Goal: Information Seeking & Learning: Find contact information

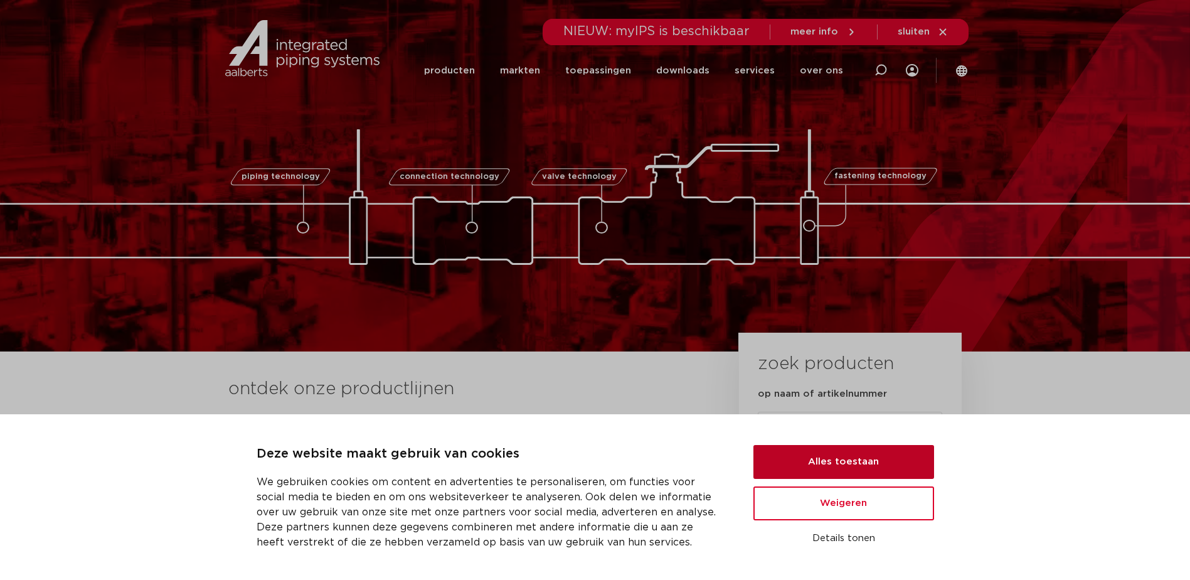
click at [829, 453] on button "Alles toestaan" at bounding box center [843, 462] width 181 height 34
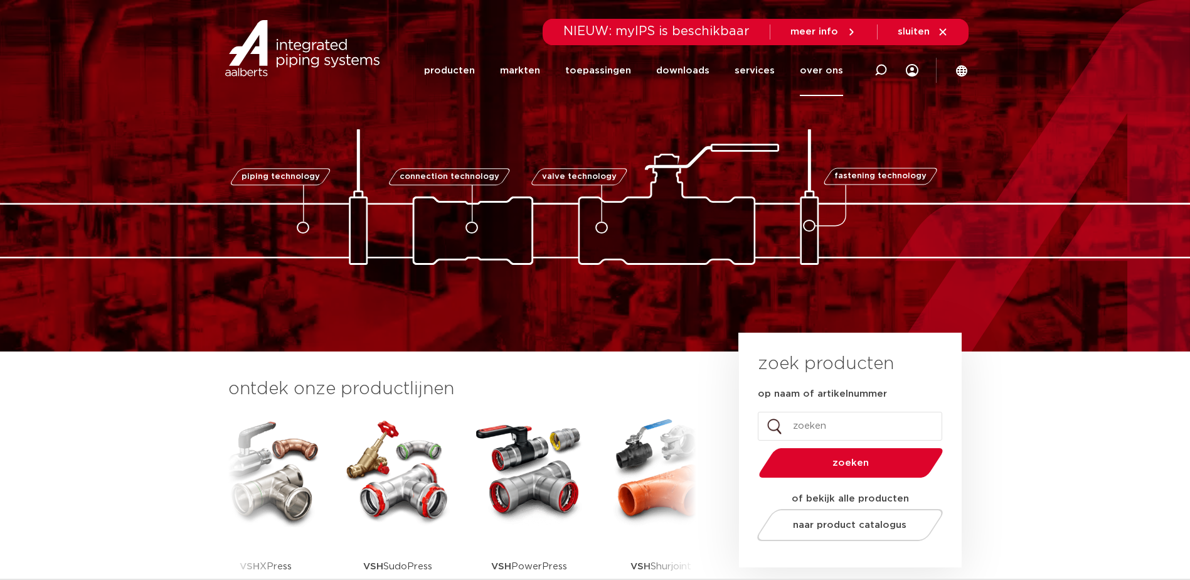
click at [830, 70] on link "over ons" at bounding box center [821, 70] width 43 height 51
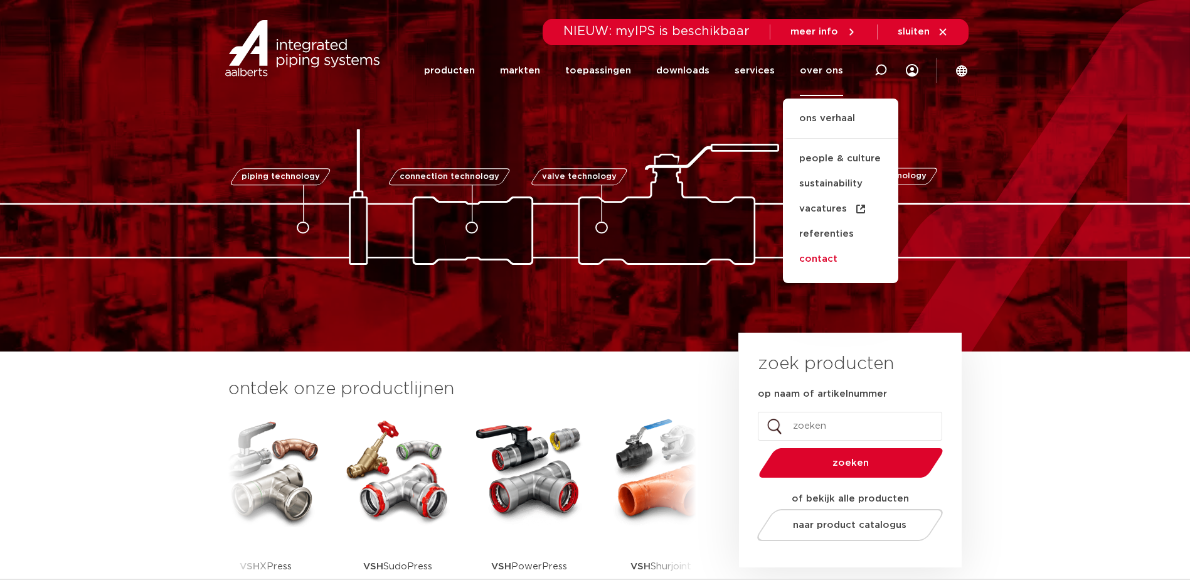
click at [831, 263] on link "contact" at bounding box center [840, 259] width 115 height 25
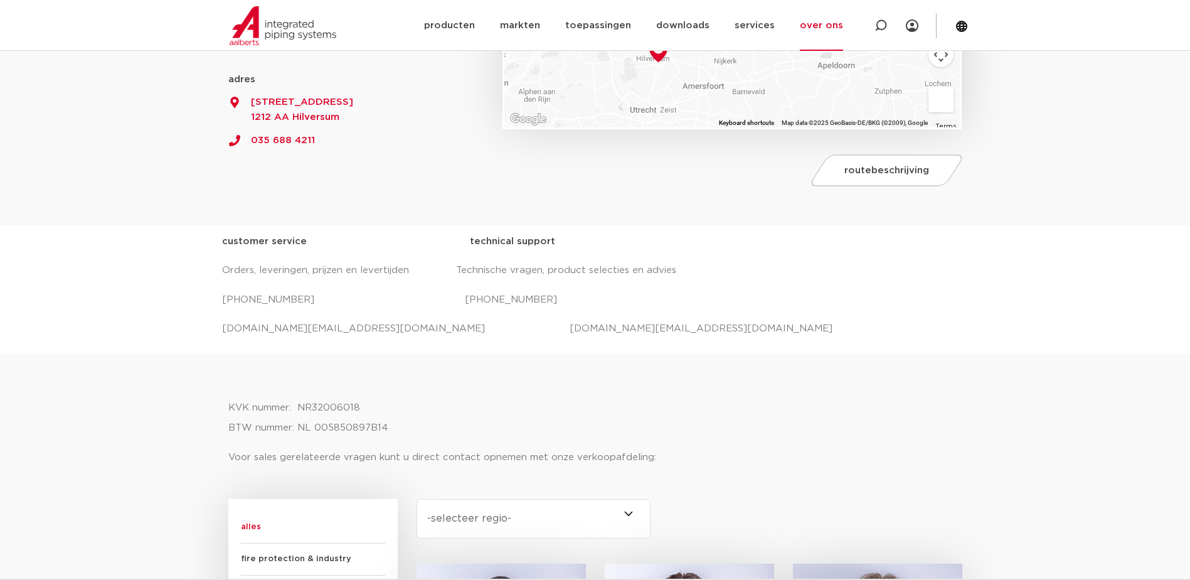
scroll to position [168, 0]
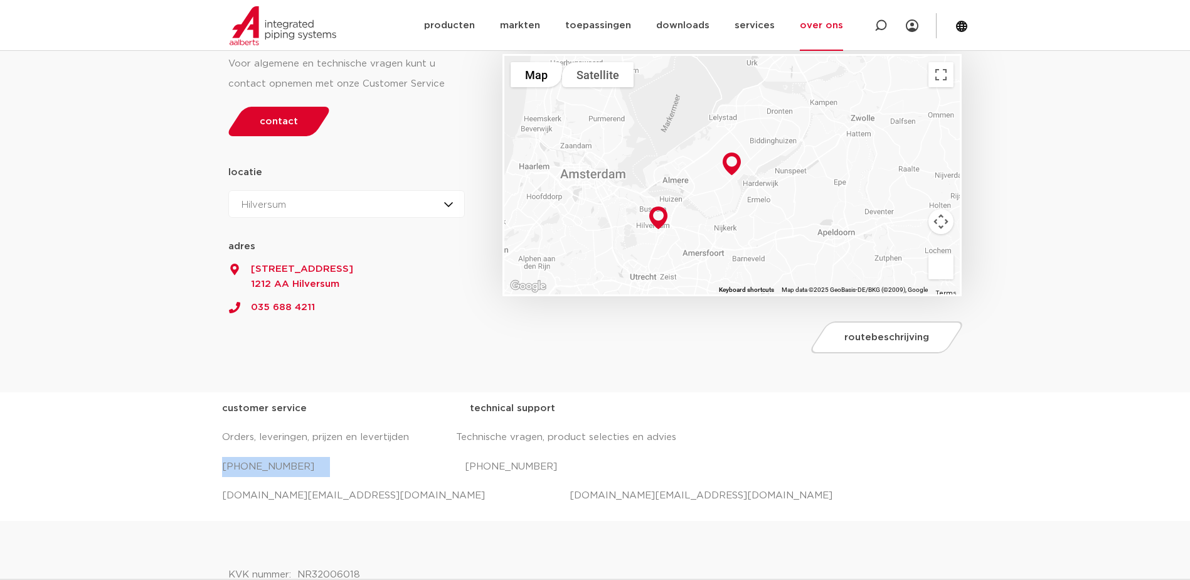
drag, startPoint x: 221, startPoint y: 464, endPoint x: 316, endPoint y: 462, distance: 94.7
click at [316, 462] on p "[PHONE_NUMBER] [PHONE_NUMBER]" at bounding box center [595, 467] width 747 height 20
copy p "[PHONE_NUMBER]"
drag, startPoint x: 452, startPoint y: 464, endPoint x: 545, endPoint y: 464, distance: 92.9
click at [545, 464] on p "[PHONE_NUMBER] [PHONE_NUMBER]" at bounding box center [595, 467] width 747 height 20
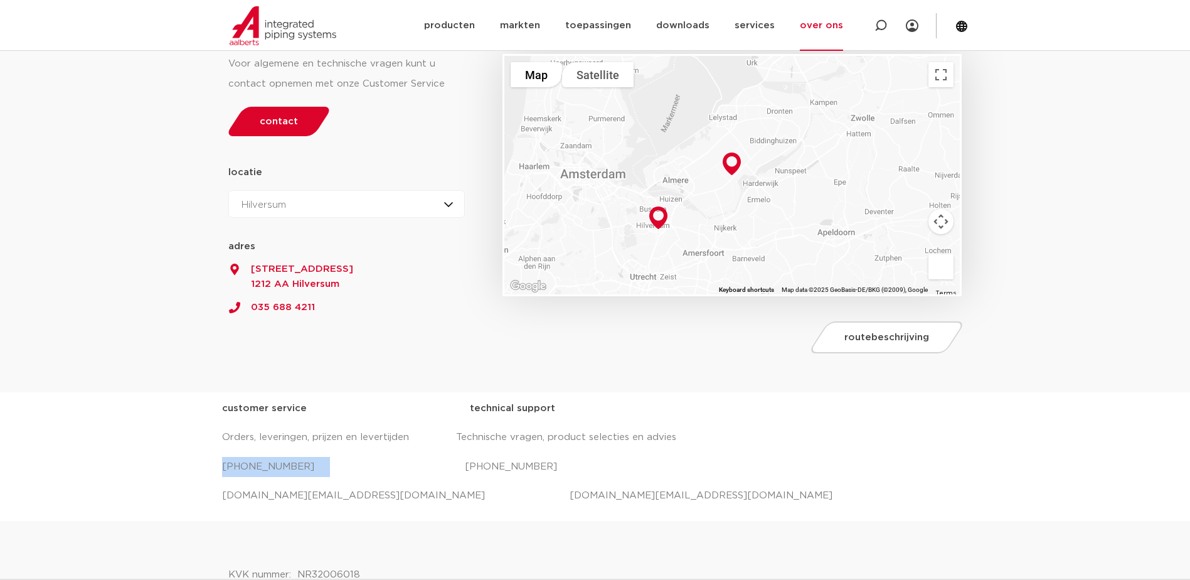
copy p "[PHONE_NUMBER]"
click at [415, 486] on p "[DOMAIN_NAME][EMAIL_ADDRESS][DOMAIN_NAME] [DOMAIN_NAME][EMAIL_ADDRESS][DOMAIN_N…" at bounding box center [595, 496] width 747 height 20
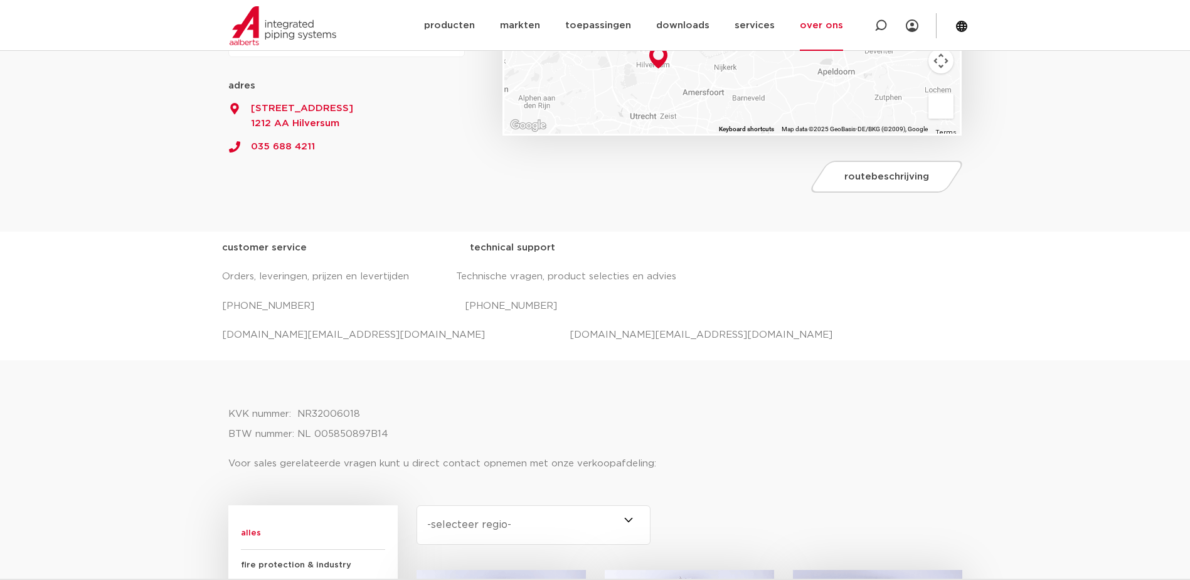
scroll to position [334, 0]
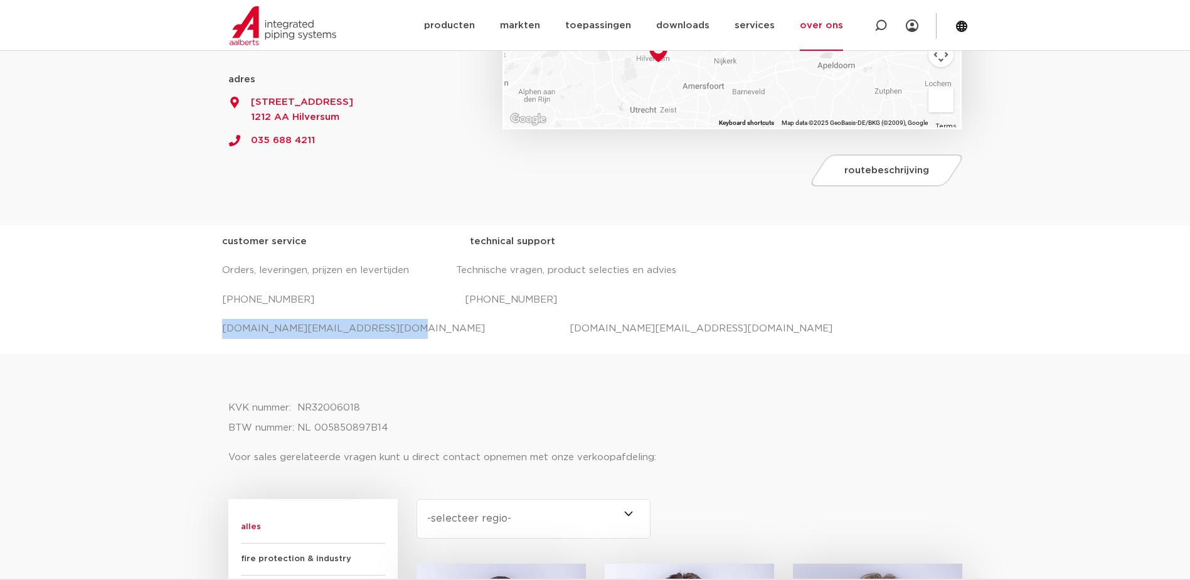
drag, startPoint x: 224, startPoint y: 329, endPoint x: 375, endPoint y: 329, distance: 150.6
click at [375, 329] on p "[DOMAIN_NAME][EMAIL_ADDRESS][DOMAIN_NAME] [DOMAIN_NAME][EMAIL_ADDRESS][DOMAIN_N…" at bounding box center [595, 329] width 747 height 20
copy p "[DOMAIN_NAME][EMAIL_ADDRESS][DOMAIN_NAME]"
click at [468, 329] on p "[DOMAIN_NAME][EMAIL_ADDRESS][DOMAIN_NAME] [DOMAIN_NAME][EMAIL_ADDRESS][DOMAIN_N…" at bounding box center [595, 329] width 747 height 20
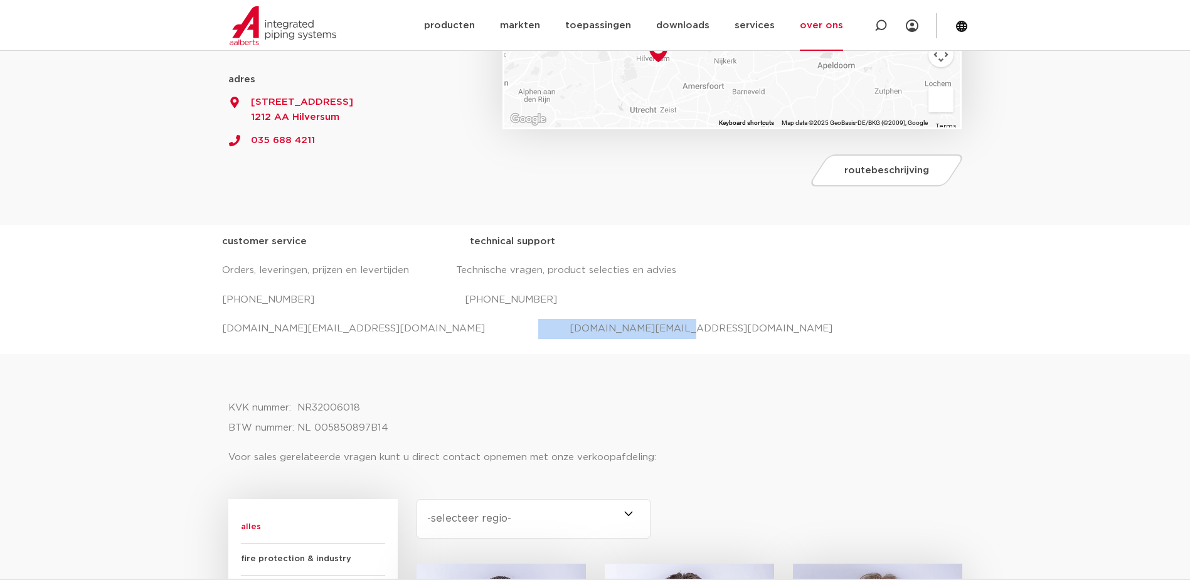
drag, startPoint x: 452, startPoint y: 331, endPoint x: 593, endPoint y: 333, distance: 140.5
click at [593, 333] on p "[DOMAIN_NAME][EMAIL_ADDRESS][DOMAIN_NAME] [DOMAIN_NAME][EMAIL_ADDRESS][DOMAIN_N…" at bounding box center [595, 329] width 747 height 20
copy p "[DOMAIN_NAME][EMAIL_ADDRESS][DOMAIN_NAME]"
click at [602, 385] on div at bounding box center [595, 375] width 734 height 31
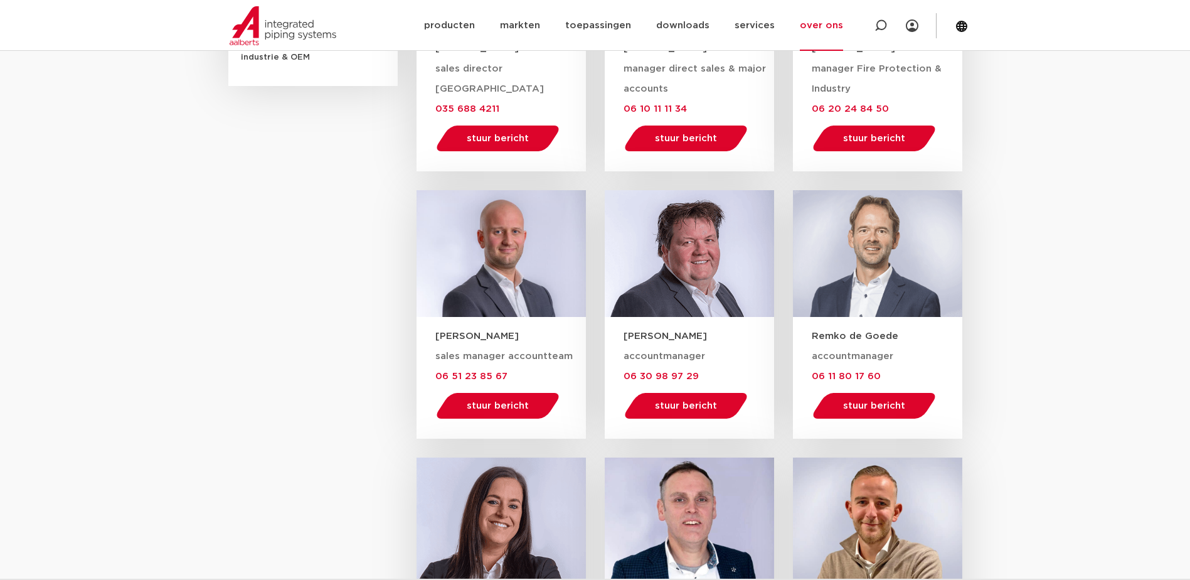
scroll to position [1004, 0]
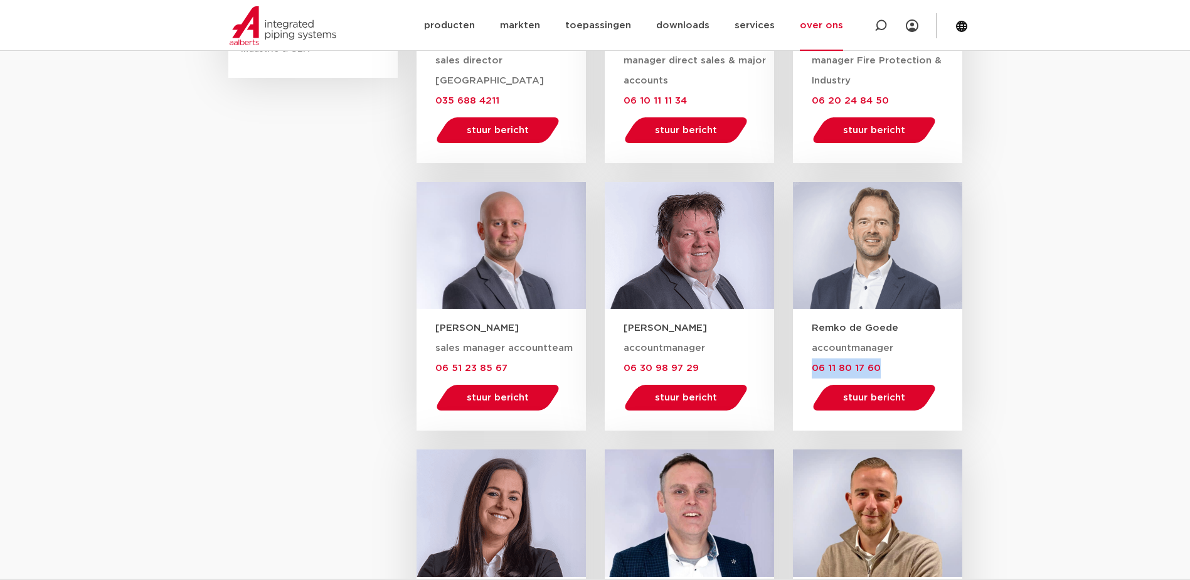
drag, startPoint x: 811, startPoint y: 371, endPoint x: 881, endPoint y: 376, distance: 71.1
click at [881, 376] on div "accountmanager 06 11 80 17 60 stuur bericht [EMAIL_ADDRESS][DOMAIN_NAME]" at bounding box center [877, 382] width 169 height 95
copy span "06 11 80 17 60"
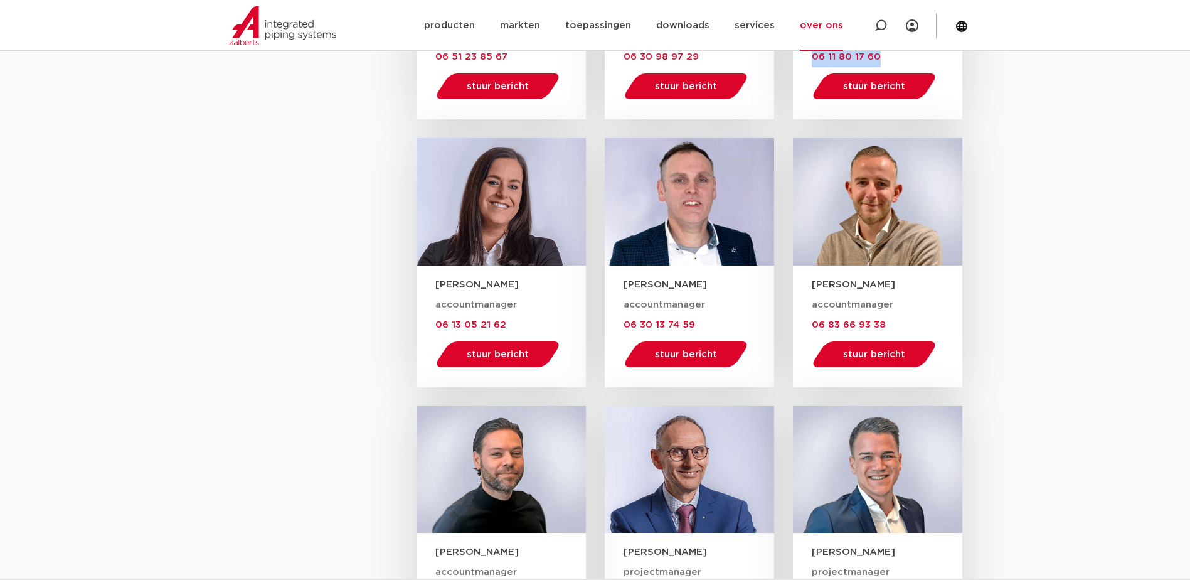
scroll to position [1338, 0]
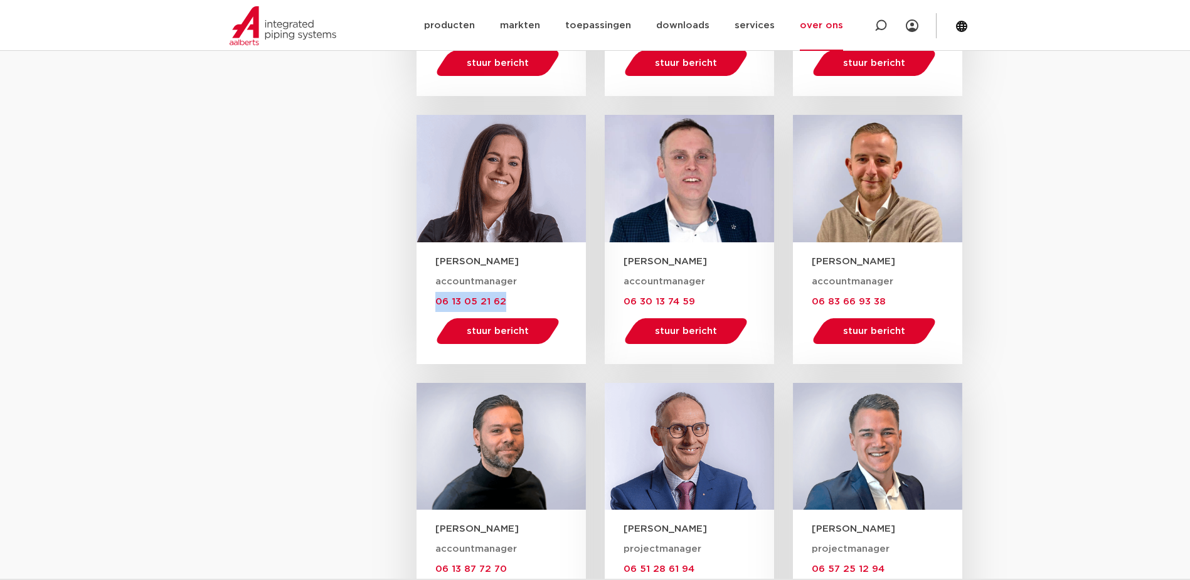
drag, startPoint x: 433, startPoint y: 305, endPoint x: 504, endPoint y: 309, distance: 71.6
click at [504, 309] on div "accountmanager 06 13 05 21 62 stuur bericht [PERSON_NAME][EMAIL_ADDRESS][DOMAIN…" at bounding box center [501, 316] width 169 height 95
copy span "06 13 05 21 62"
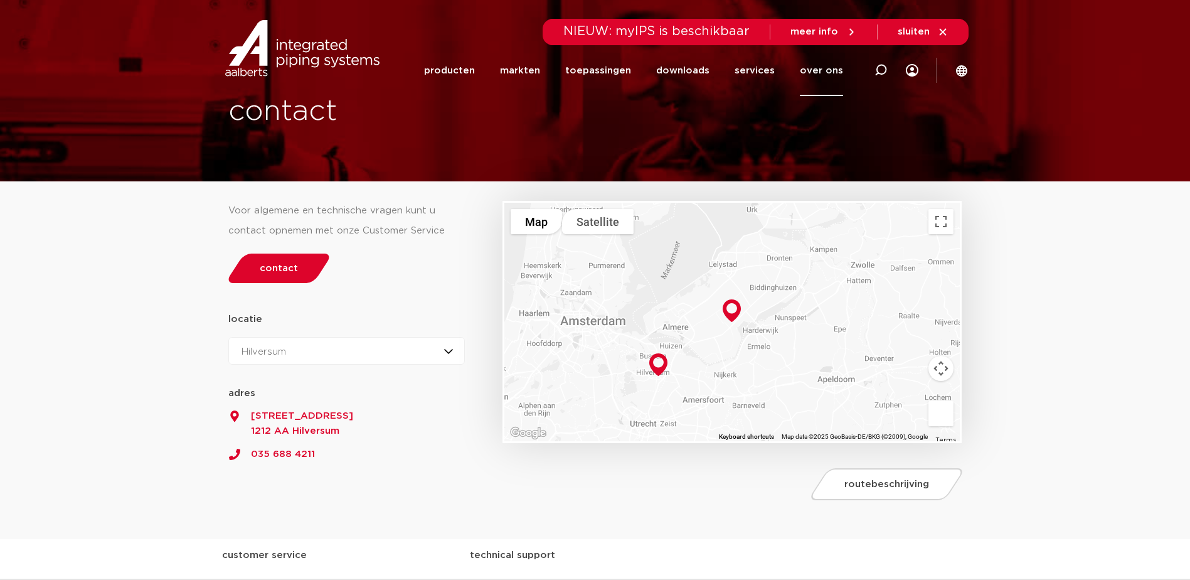
scroll to position [0, 0]
